Goal: Task Accomplishment & Management: Manage account settings

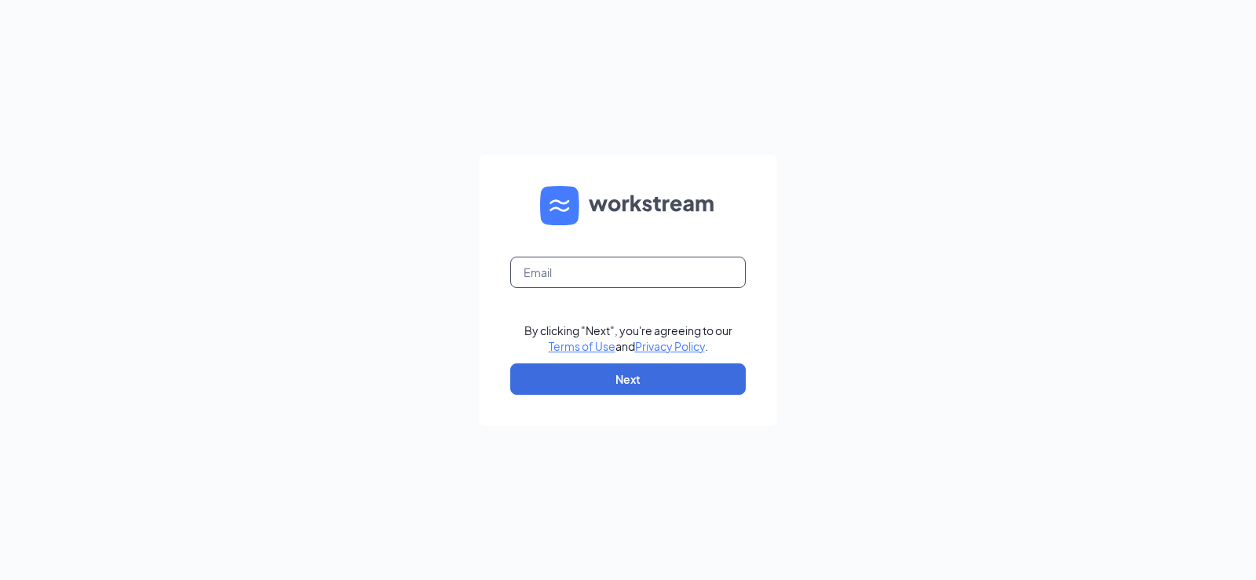
click at [580, 268] on input "text" at bounding box center [628, 272] width 236 height 31
type input "bk12861@bobllc.net"
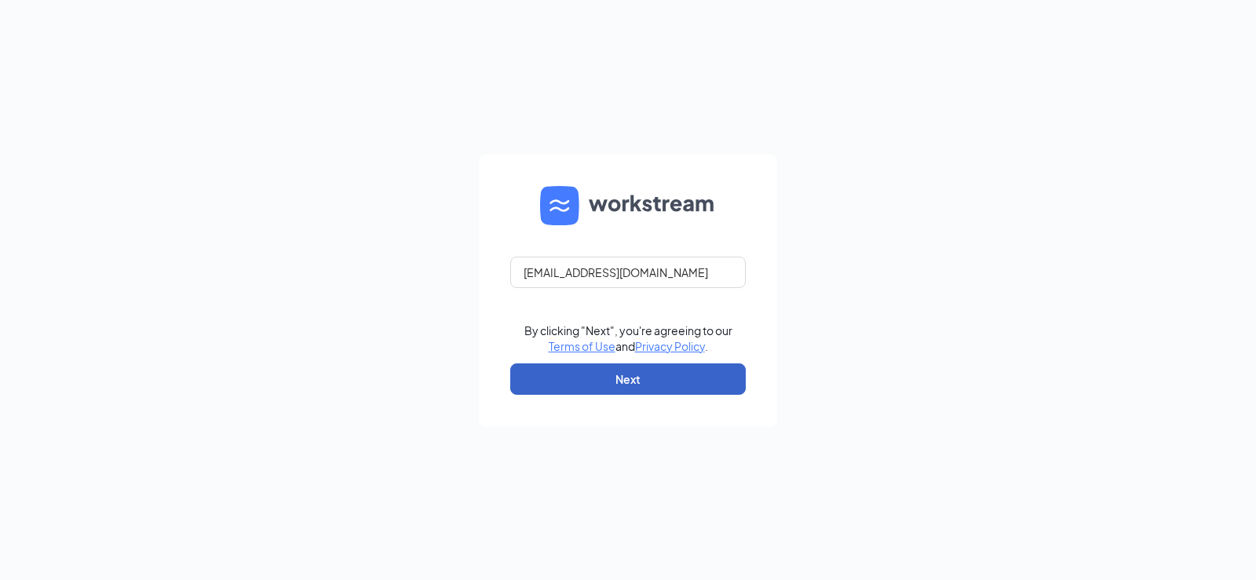
click at [630, 370] on button "Next" at bounding box center [628, 378] width 236 height 31
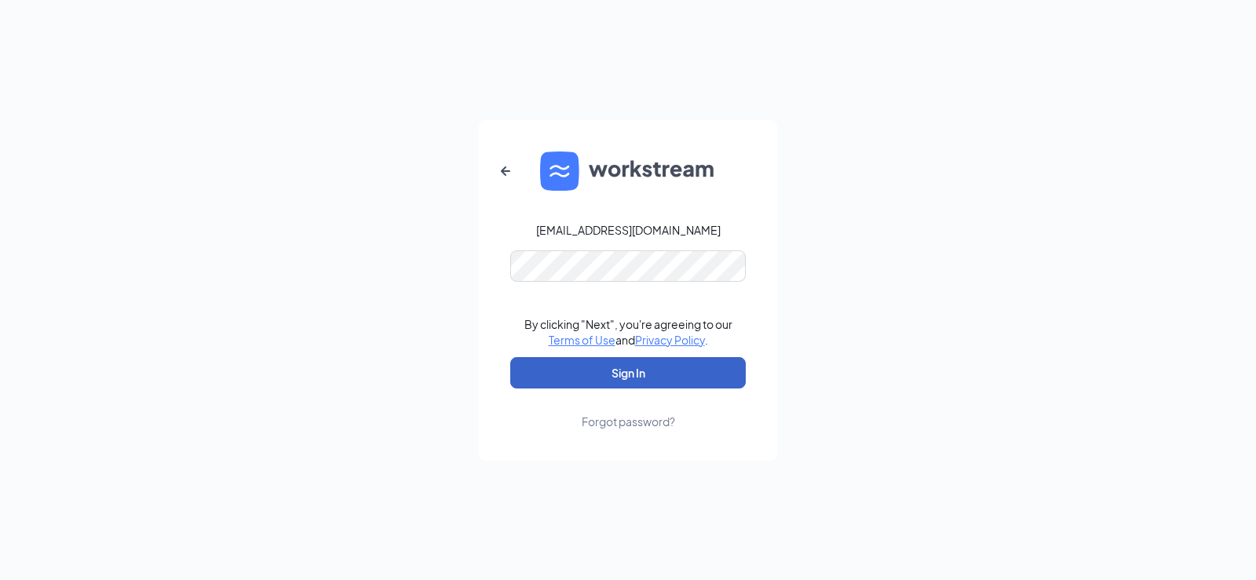
click at [594, 368] on button "Sign In" at bounding box center [628, 372] width 236 height 31
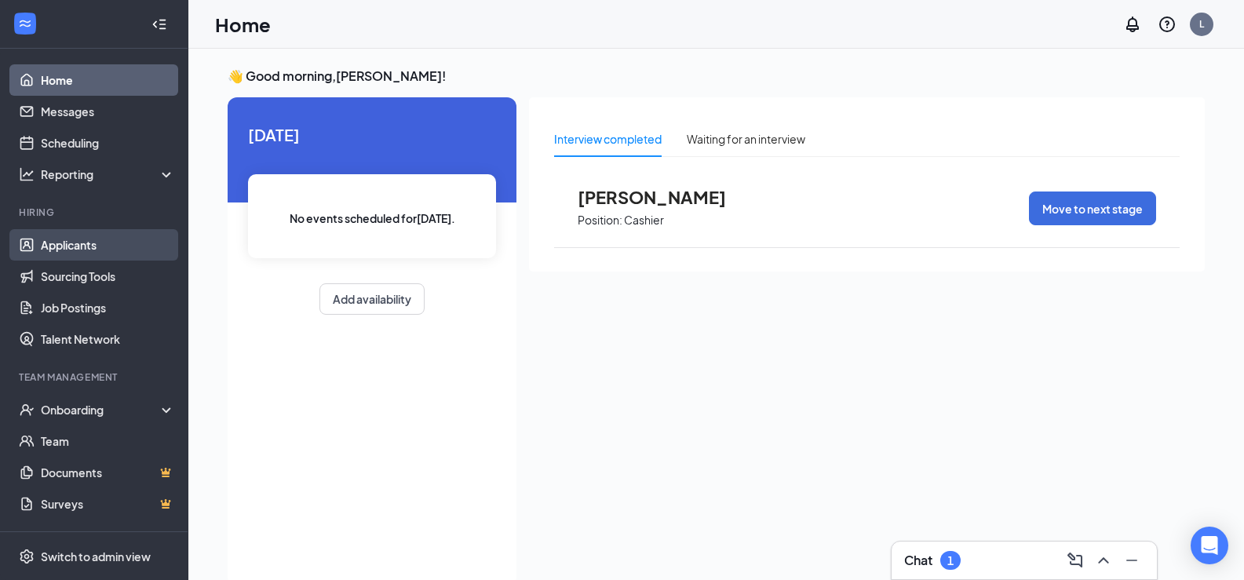
click at [79, 243] on link "Applicants" at bounding box center [108, 244] width 134 height 31
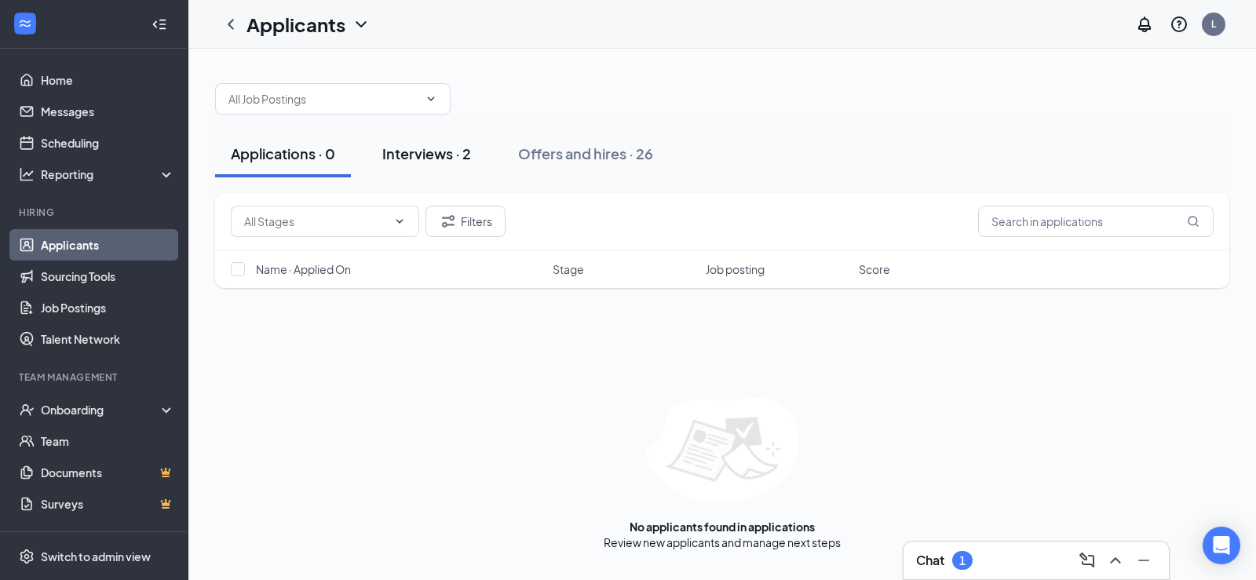
click at [434, 154] on div "Interviews · 2" at bounding box center [426, 154] width 89 height 20
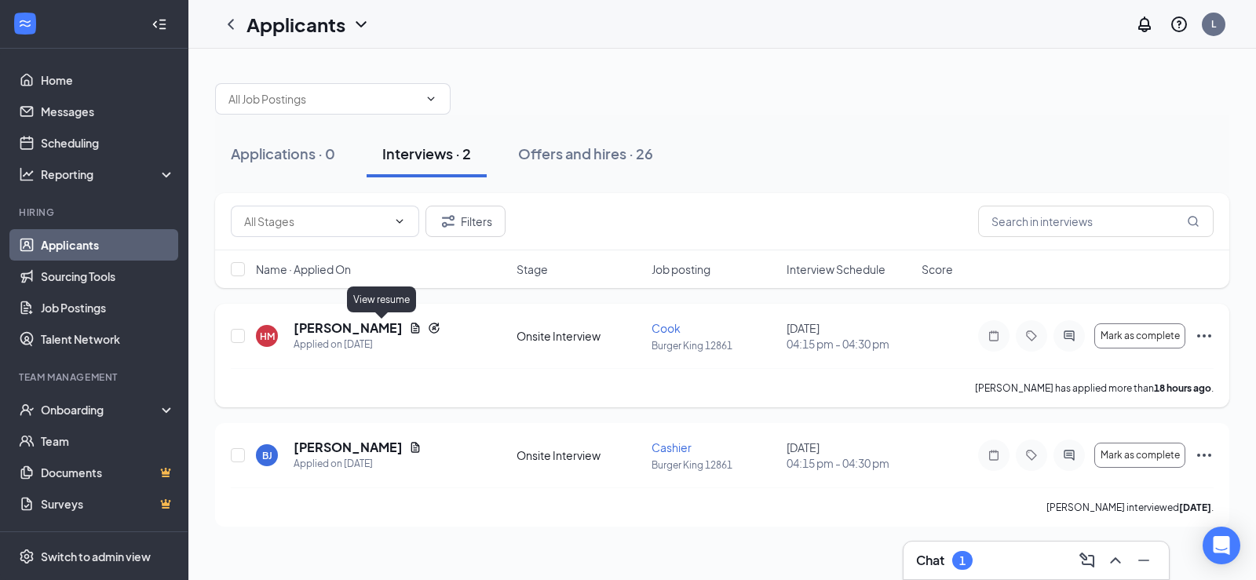
click at [411, 327] on icon "Document" at bounding box center [415, 328] width 9 height 10
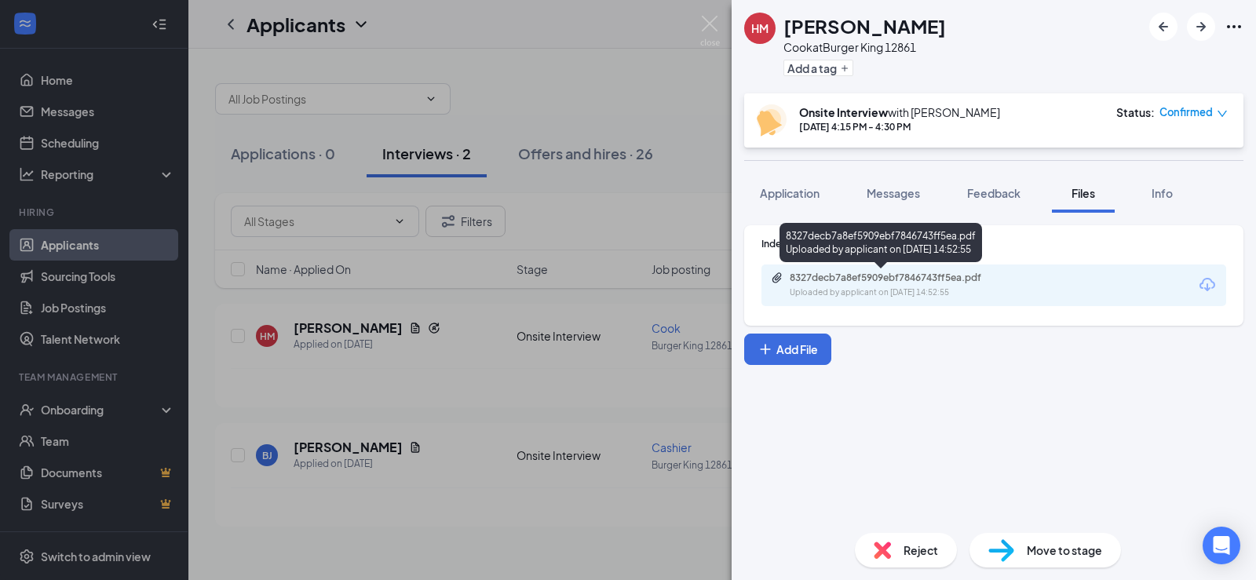
click at [930, 283] on div "8327decb7a8ef5909ebf7846743ff5ea.pdf" at bounding box center [900, 278] width 220 height 13
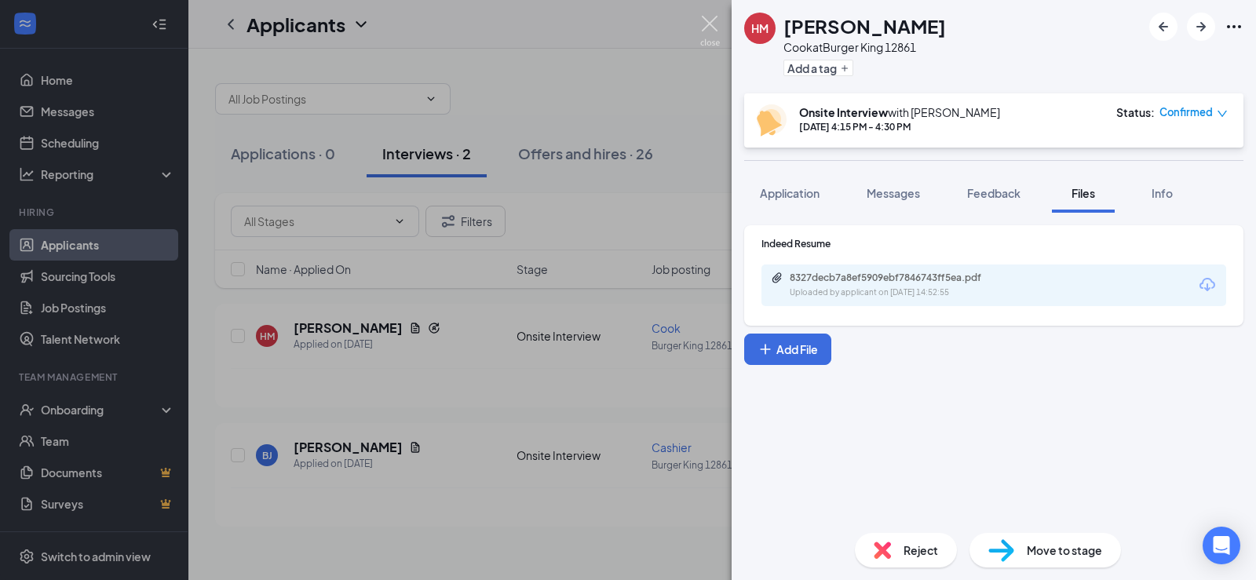
click at [707, 20] on img at bounding box center [710, 31] width 20 height 31
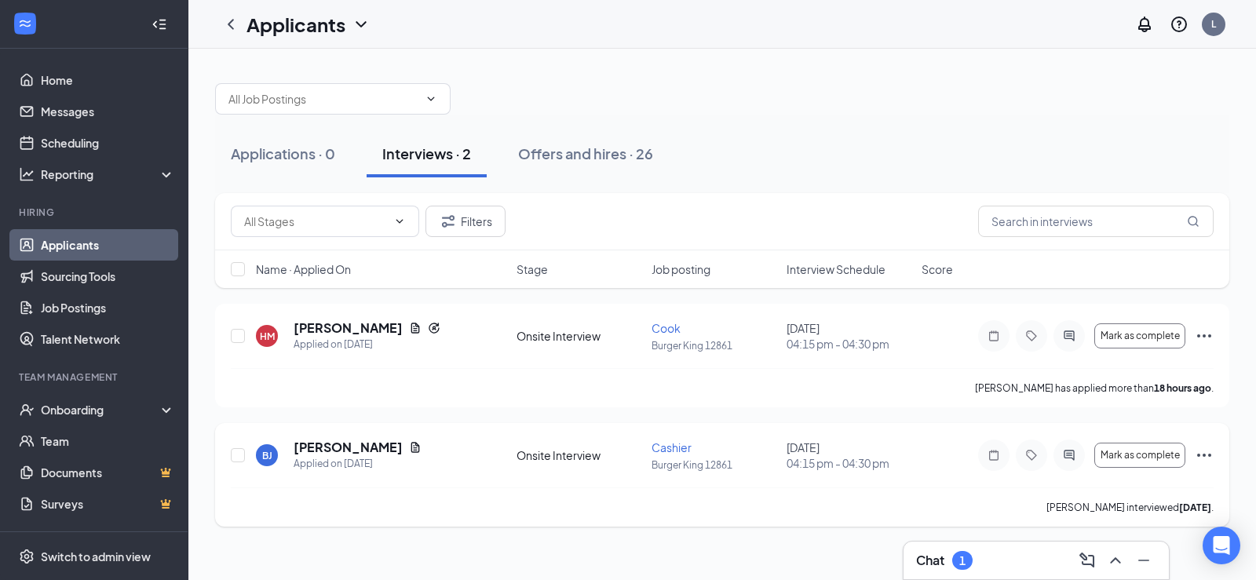
click at [435, 515] on div "[PERSON_NAME] interviewed [DATE] ." at bounding box center [722, 507] width 983 height 39
